Goal: Information Seeking & Learning: Learn about a topic

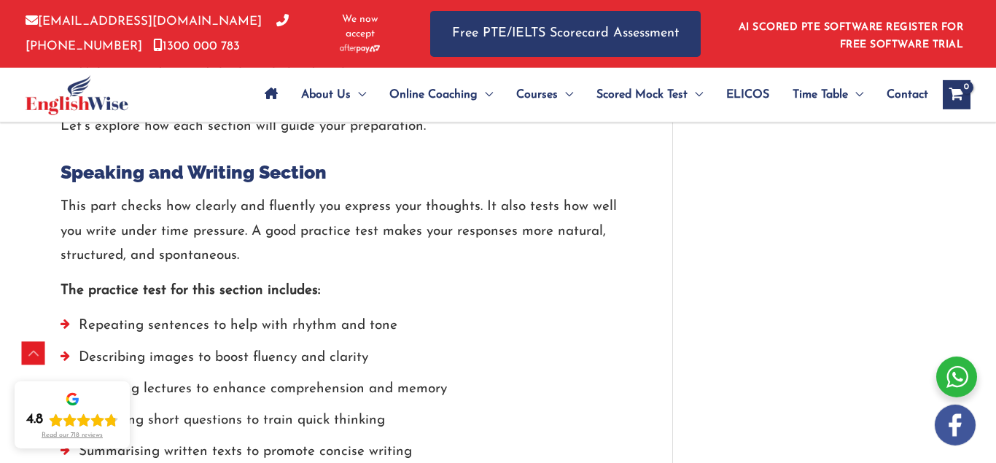
scroll to position [1947, 0]
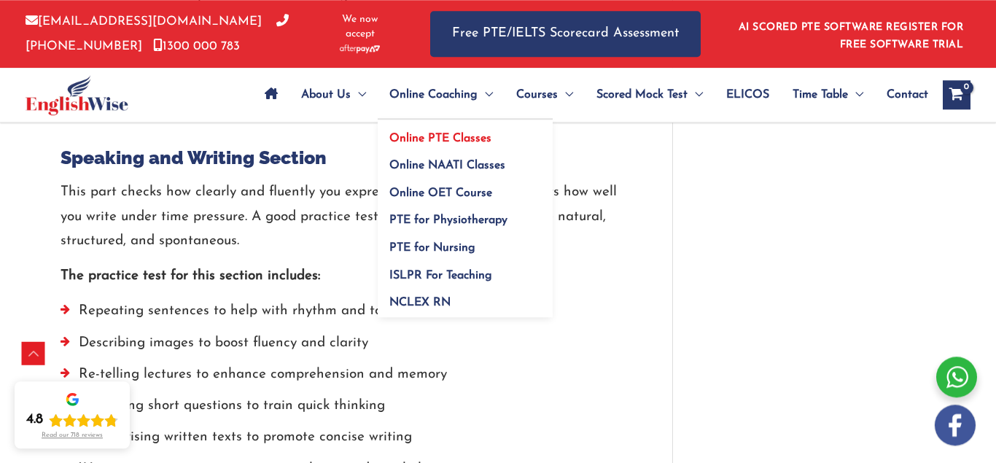
click at [450, 136] on span "Online PTE Classes" at bounding box center [440, 139] width 102 height 12
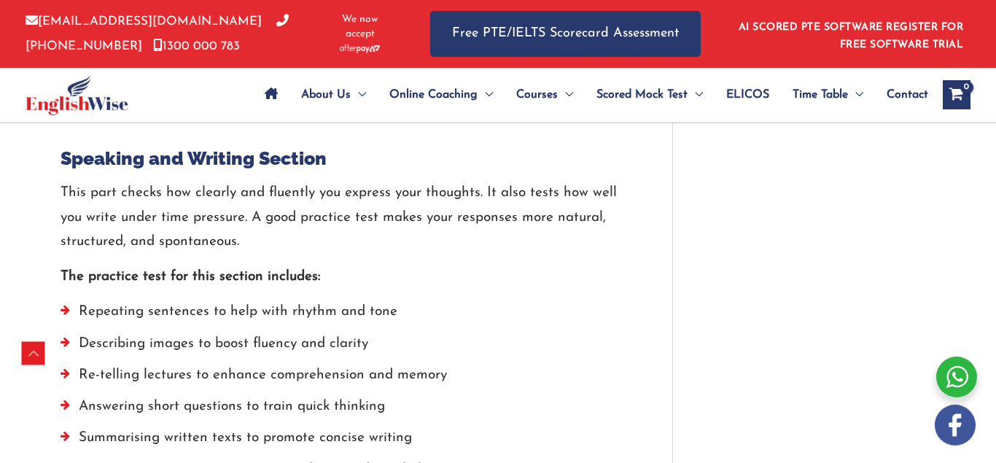
scroll to position [1946, 0]
